Goal: Check status: Check status

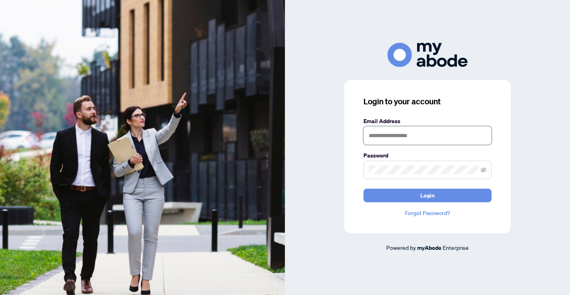
click at [391, 136] on input "text" at bounding box center [427, 135] width 128 height 18
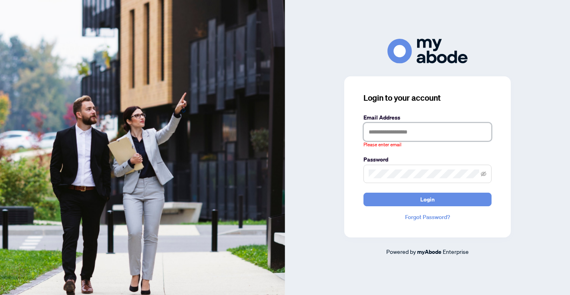
type input "**********"
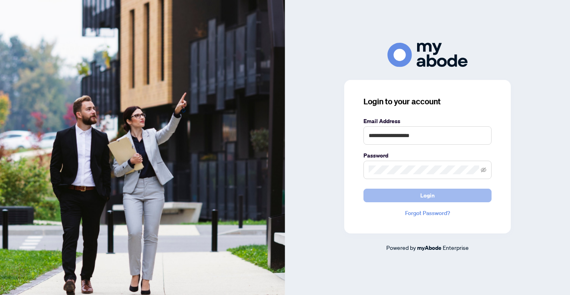
click at [415, 195] on button "Login" at bounding box center [427, 196] width 128 height 14
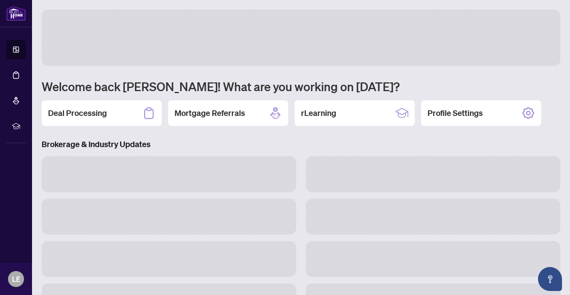
click at [16, 72] on icon at bounding box center [16, 75] width 8 height 8
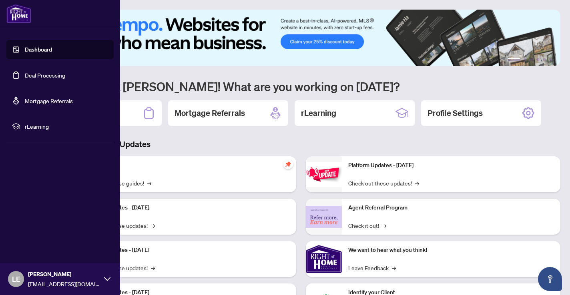
click at [54, 73] on link "Deal Processing" at bounding box center [45, 75] width 40 height 7
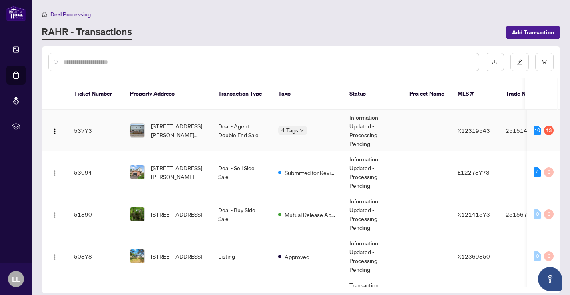
click at [370, 116] on td "Information Updated - Processing Pending" at bounding box center [373, 131] width 60 height 42
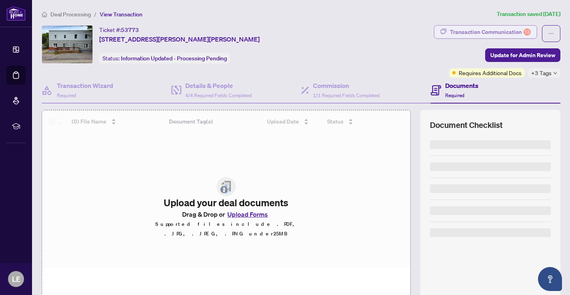
click at [510, 27] on div "Transaction Communication 13" at bounding box center [490, 32] width 81 height 13
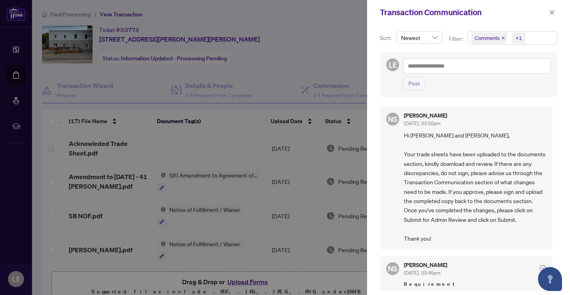
click at [338, 57] on div at bounding box center [285, 147] width 570 height 295
click at [549, 12] on icon "close" at bounding box center [552, 13] width 6 height 6
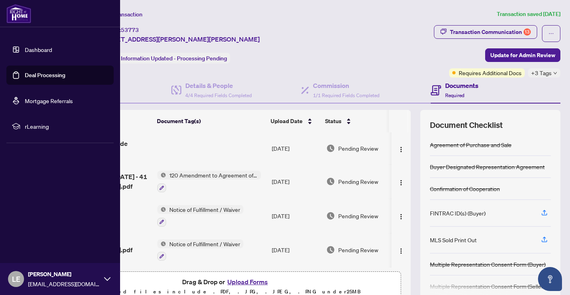
click at [25, 76] on link "Deal Processing" at bounding box center [45, 75] width 40 height 7
